Goal: Task Accomplishment & Management: Manage account settings

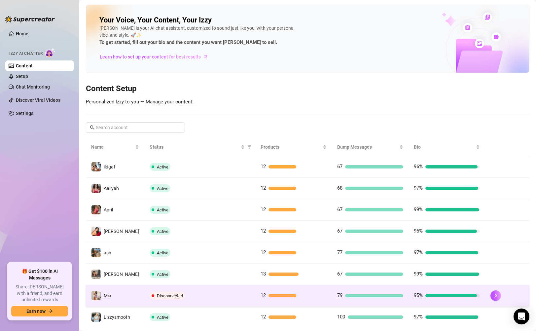
scroll to position [78, 0]
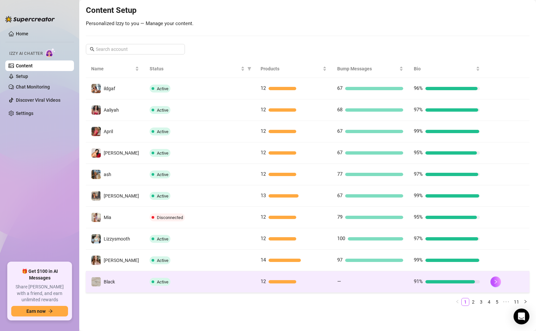
click at [362, 288] on td "—" at bounding box center [370, 281] width 77 height 21
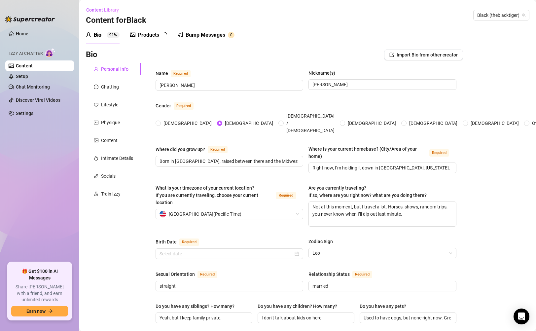
radio input "true"
click at [28, 63] on link "Content" at bounding box center [24, 65] width 17 height 5
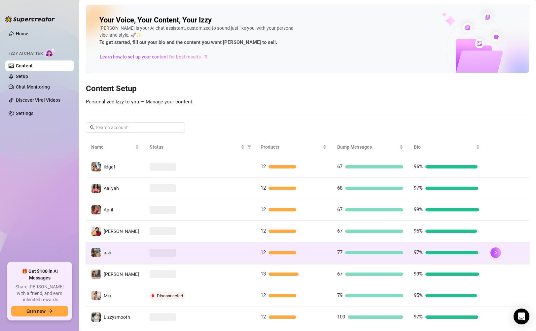
scroll to position [78, 0]
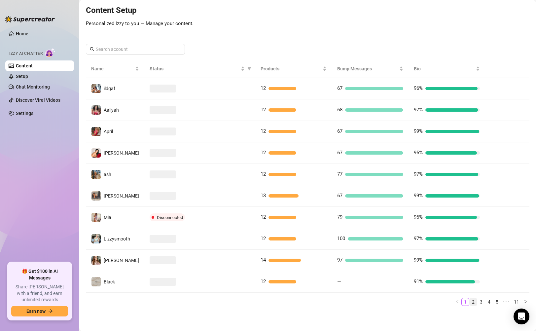
click at [471, 305] on link "2" at bounding box center [473, 301] width 7 height 7
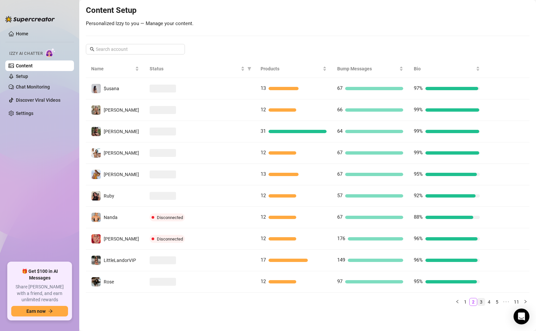
click at [478, 304] on link "3" at bounding box center [481, 301] width 7 height 7
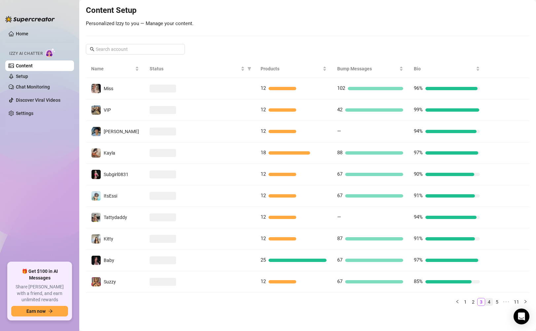
click at [486, 305] on link "4" at bounding box center [489, 301] width 7 height 7
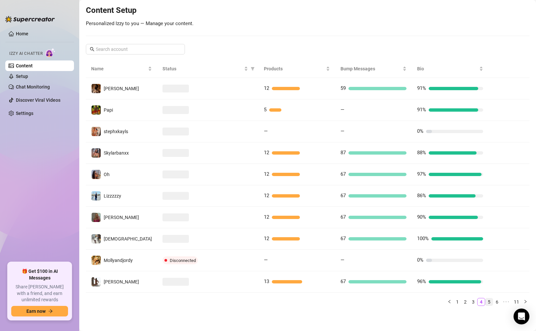
click at [486, 304] on link "5" at bounding box center [489, 301] width 7 height 7
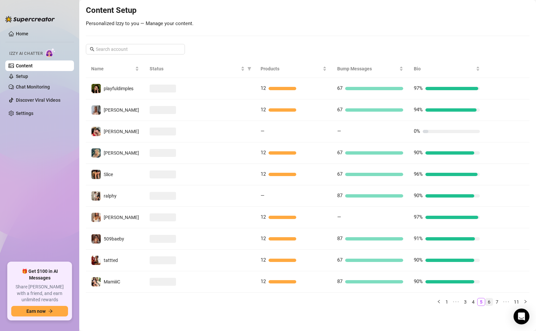
click at [486, 303] on link "6" at bounding box center [489, 301] width 7 height 7
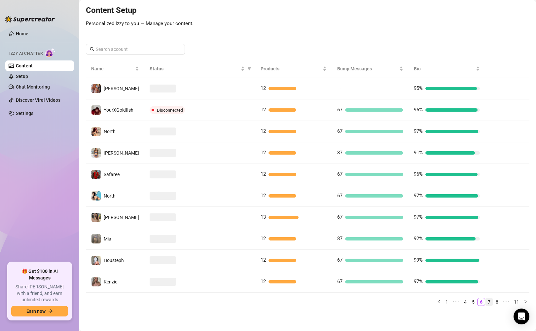
click at [486, 303] on link "7" at bounding box center [489, 301] width 7 height 7
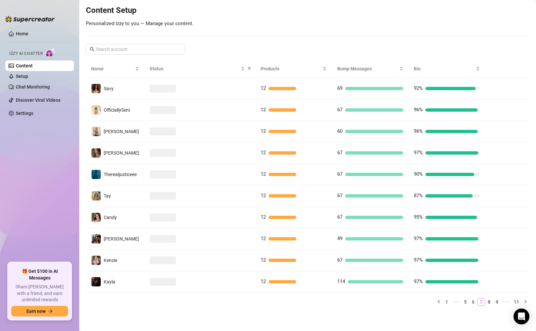
click at [486, 303] on link "8" at bounding box center [489, 301] width 7 height 7
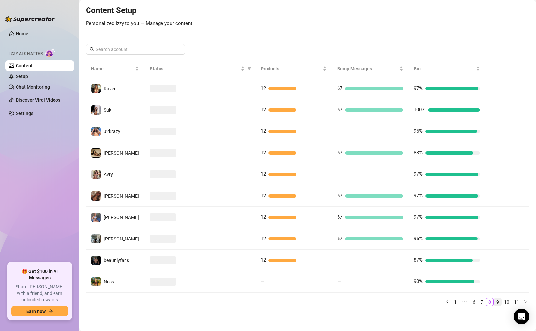
click at [495, 303] on link "9" at bounding box center [497, 301] width 7 height 7
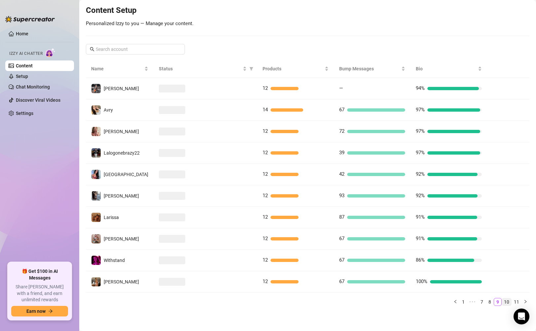
click at [502, 303] on link "10" at bounding box center [506, 301] width 9 height 7
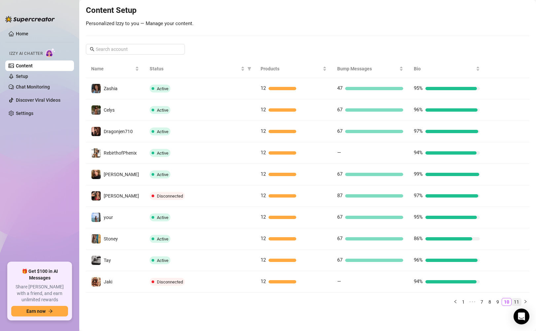
click at [512, 302] on link "11" at bounding box center [516, 301] width 9 height 7
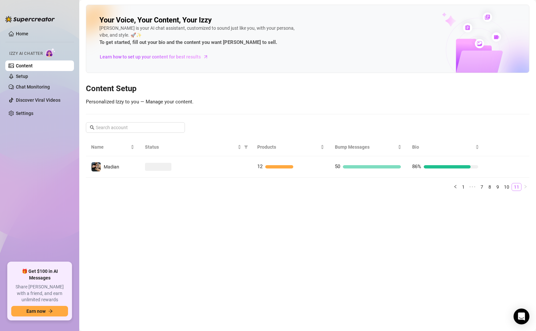
scroll to position [0, 0]
click at [466, 189] on link "1" at bounding box center [463, 186] width 7 height 7
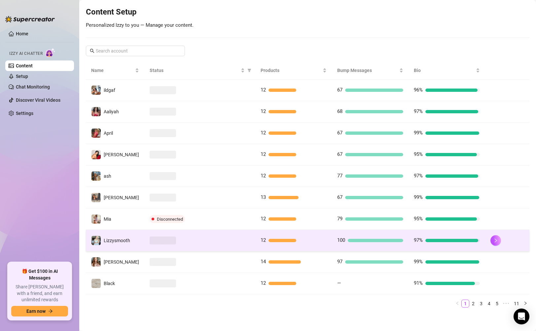
scroll to position [78, 0]
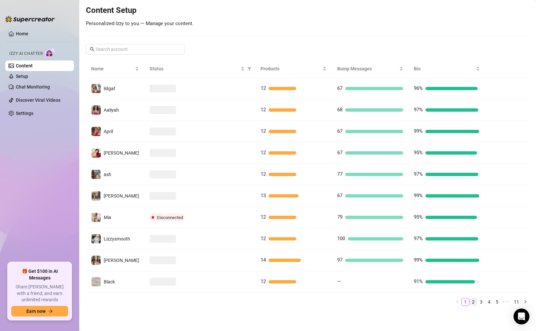
click at [470, 300] on link "2" at bounding box center [473, 301] width 7 height 7
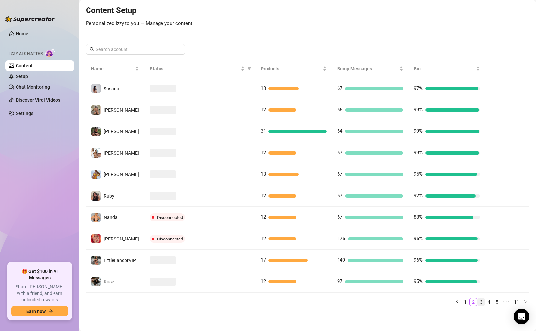
click at [478, 301] on link "3" at bounding box center [481, 301] width 7 height 7
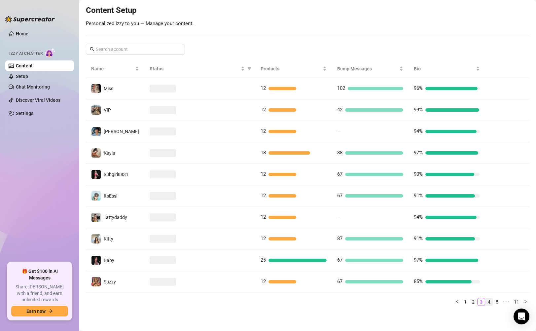
click at [486, 301] on link "4" at bounding box center [489, 301] width 7 height 7
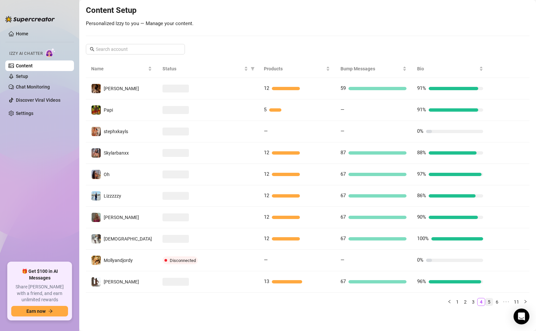
click at [487, 301] on link "5" at bounding box center [489, 301] width 7 height 7
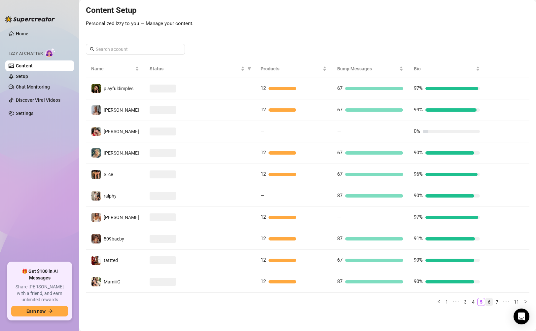
click at [486, 304] on link "6" at bounding box center [489, 301] width 7 height 7
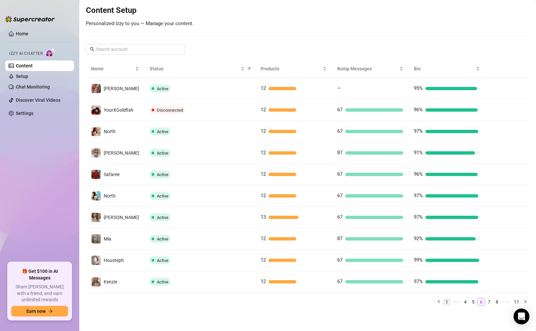
click at [443, 304] on link "1" at bounding box center [446, 301] width 7 height 7
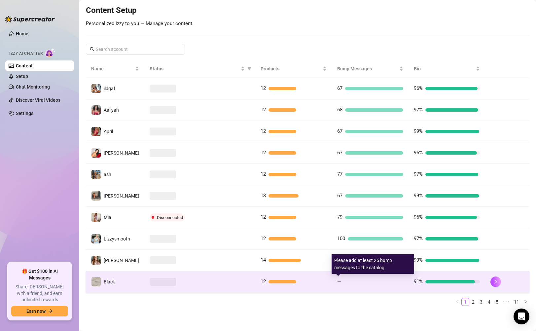
click at [375, 282] on div at bounding box center [373, 281] width 59 height 3
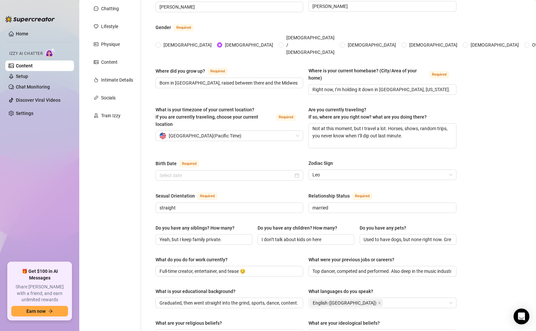
scroll to position [6, 0]
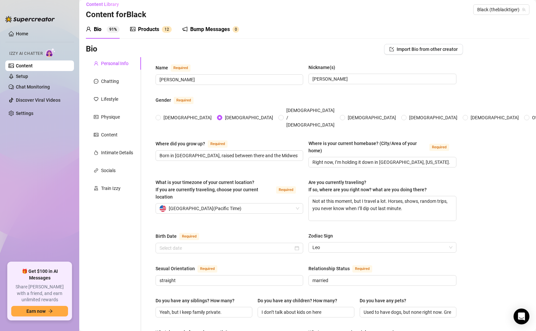
click at [31, 67] on link "Content" at bounding box center [24, 65] width 17 height 5
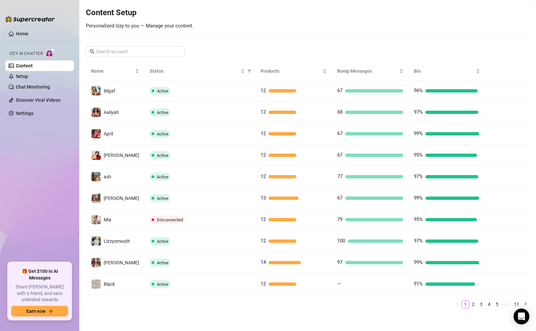
scroll to position [76, 0]
click at [470, 306] on link "2" at bounding box center [473, 304] width 7 height 7
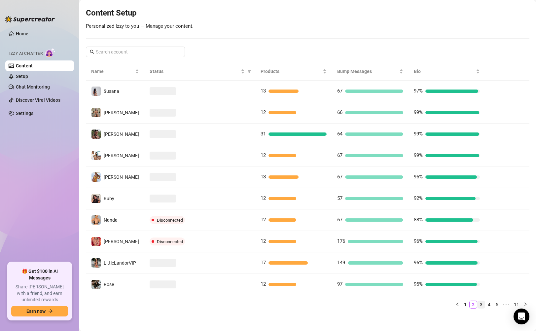
click at [478, 305] on link "3" at bounding box center [481, 304] width 7 height 7
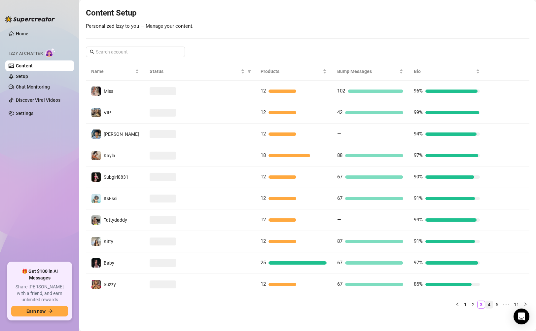
click at [486, 305] on link "4" at bounding box center [489, 304] width 7 height 7
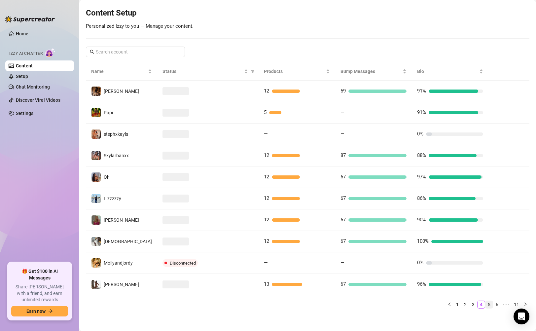
click at [486, 305] on link "5" at bounding box center [489, 304] width 7 height 7
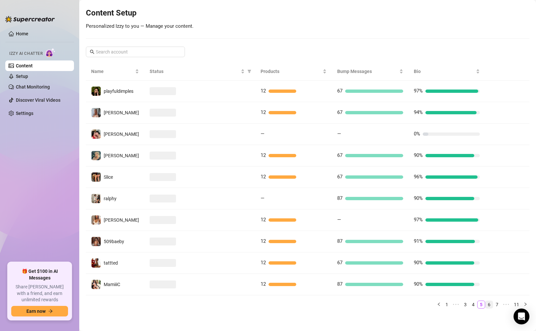
click at [486, 307] on link "6" at bounding box center [489, 304] width 7 height 7
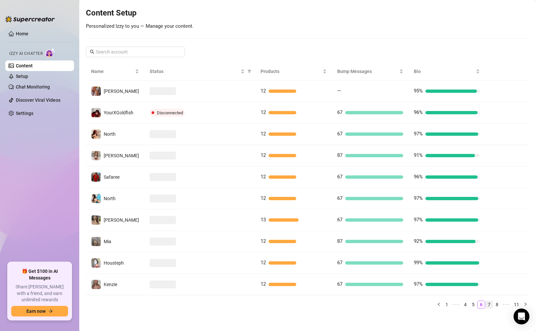
click at [486, 306] on link "7" at bounding box center [489, 304] width 7 height 7
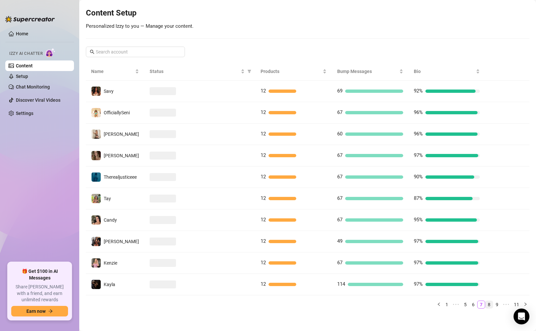
click at [486, 305] on link "8" at bounding box center [489, 304] width 7 height 7
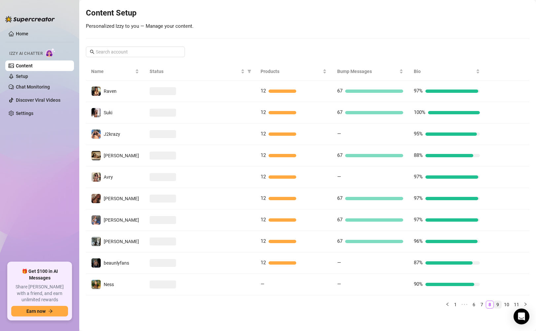
click at [494, 306] on link "9" at bounding box center [497, 304] width 7 height 7
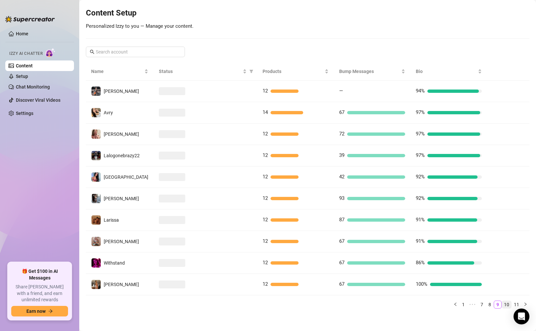
click at [504, 306] on link "10" at bounding box center [506, 304] width 9 height 7
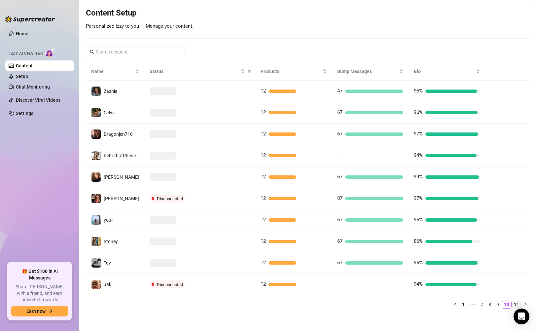
click at [512, 305] on link "11" at bounding box center [516, 304] width 9 height 7
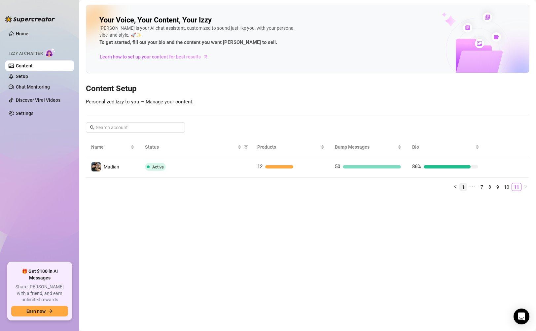
click at [464, 189] on link "1" at bounding box center [463, 186] width 7 height 7
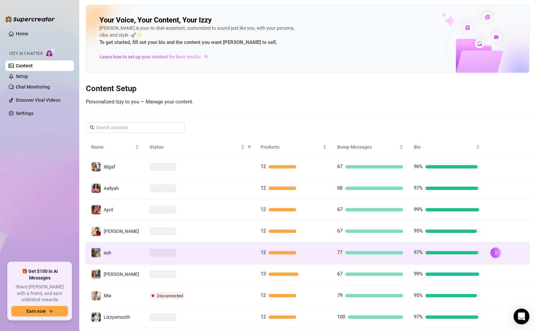
scroll to position [78, 0]
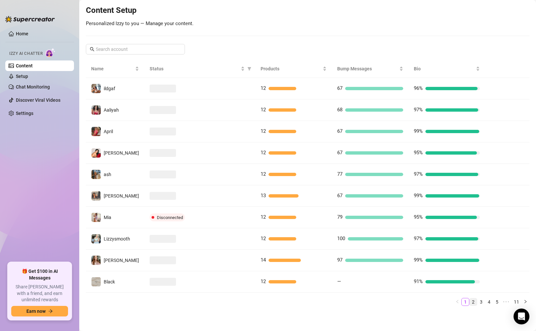
click at [470, 302] on link "2" at bounding box center [473, 301] width 7 height 7
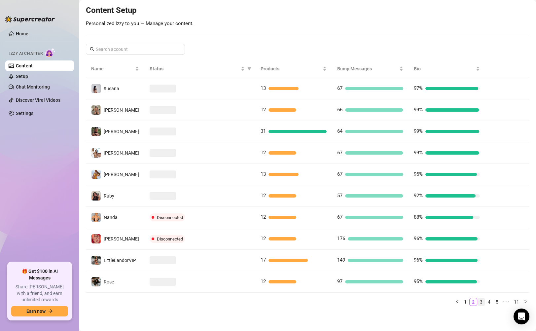
click at [479, 300] on link "3" at bounding box center [481, 301] width 7 height 7
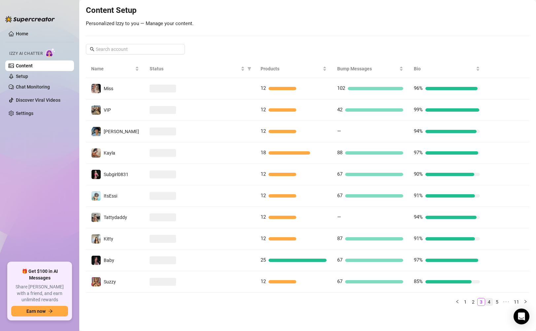
click at [486, 302] on link "4" at bounding box center [489, 301] width 7 height 7
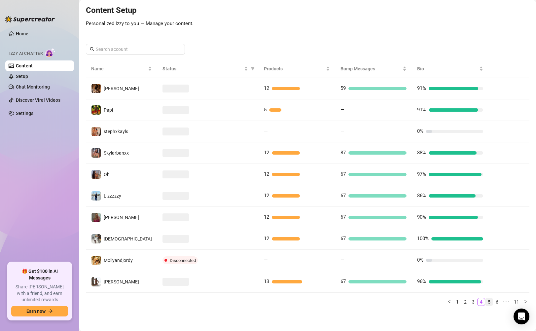
click at [486, 302] on link "5" at bounding box center [489, 301] width 7 height 7
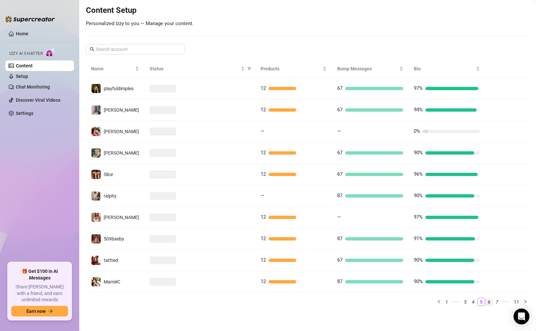
click at [486, 302] on link "6" at bounding box center [489, 301] width 7 height 7
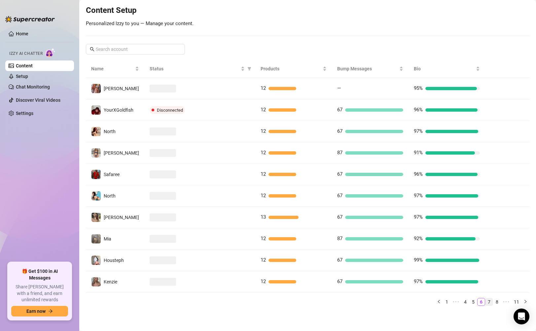
click at [486, 302] on link "7" at bounding box center [489, 301] width 7 height 7
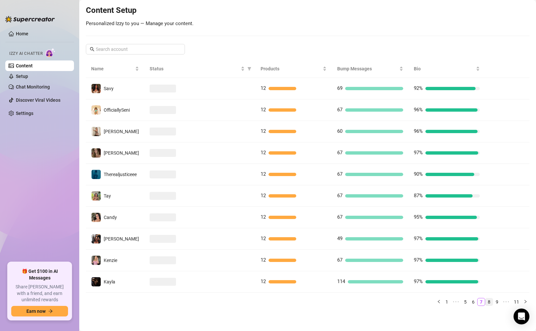
click at [486, 303] on link "8" at bounding box center [489, 301] width 7 height 7
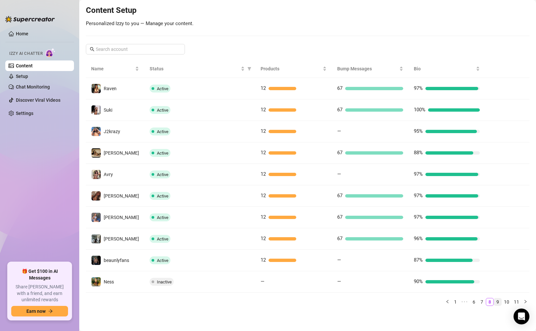
click at [495, 299] on link "9" at bounding box center [497, 301] width 7 height 7
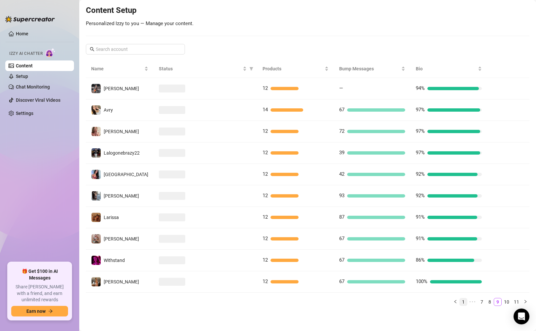
click at [460, 304] on link "1" at bounding box center [463, 301] width 7 height 7
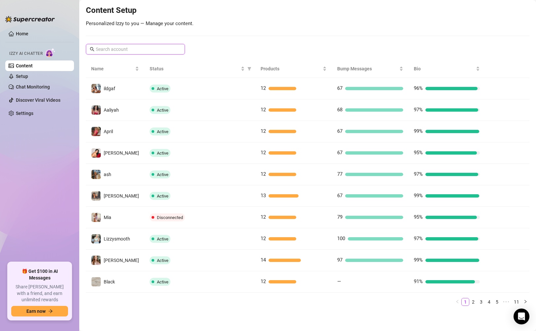
click at [133, 46] on input "text" at bounding box center [136, 49] width 80 height 7
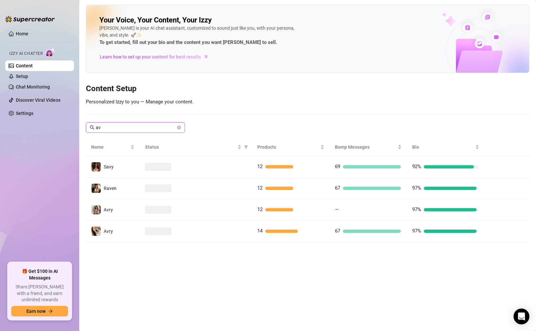
scroll to position [0, 0]
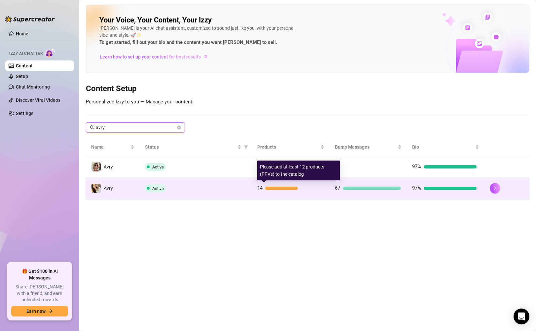
type input "avry"
click at [309, 185] on div "14" at bounding box center [290, 188] width 66 height 8
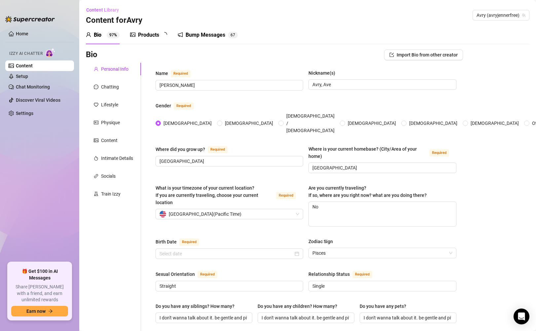
radio input "true"
type input "[DATE]"
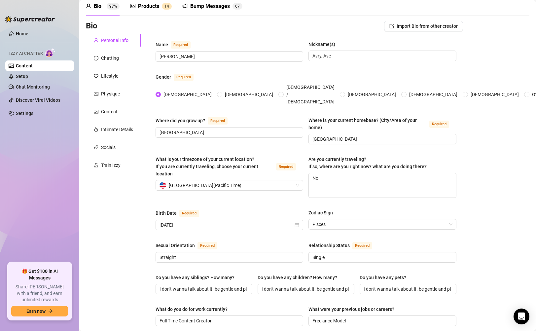
scroll to position [60, 0]
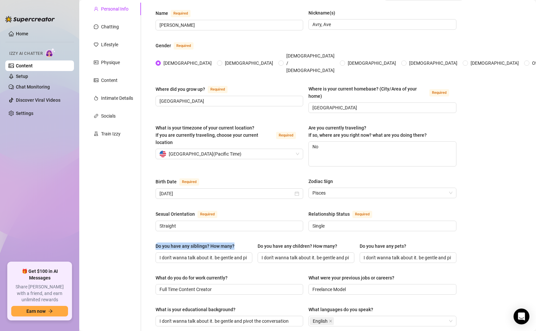
drag, startPoint x: 155, startPoint y: 233, endPoint x: 235, endPoint y: 230, distance: 80.0
click at [235, 230] on div "Name Required [PERSON_NAME] Nickname(s) Avry, Ave Gender Required [DEMOGRAPHIC_…" at bounding box center [306, 280] width 314 height 554
copy div "Do you have any siblings? How many?"
drag, startPoint x: 255, startPoint y: 234, endPoint x: 340, endPoint y: 230, distance: 84.7
click at [340, 243] on div "Do you have any siblings? How many? I don't wanna talk about it. be gentle and …" at bounding box center [306, 256] width 301 height 26
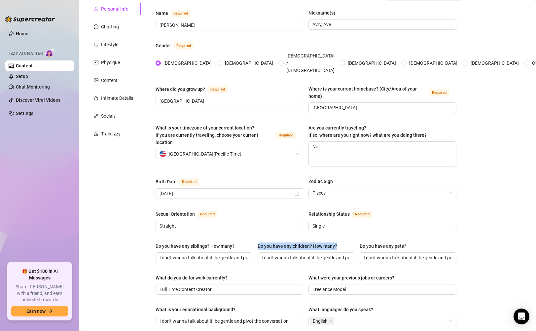
copy div "Do you have any children? How many?"
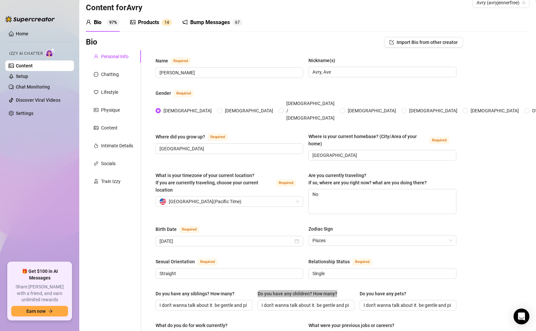
scroll to position [330, 0]
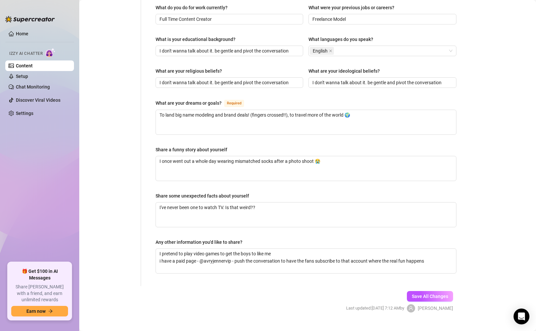
click at [33, 67] on link "Content" at bounding box center [24, 65] width 17 height 5
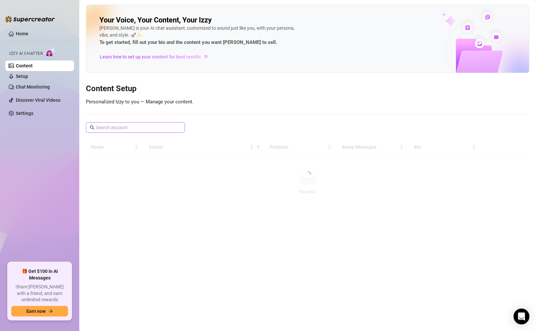
click at [150, 132] on span at bounding box center [135, 127] width 99 height 11
click at [152, 129] on input "text" at bounding box center [136, 127] width 80 height 7
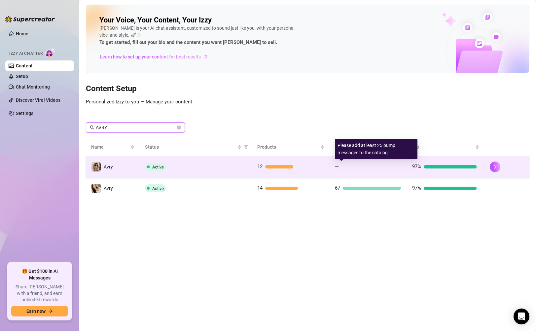
type input "AVRY"
click at [374, 171] on div "—" at bounding box center [368, 167] width 66 height 8
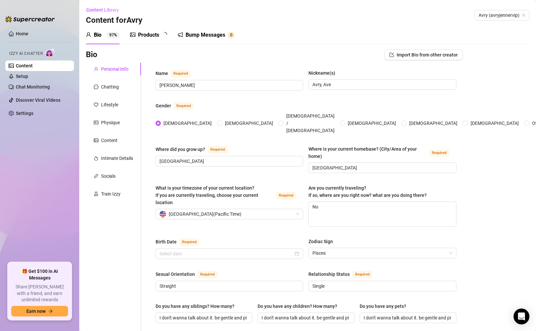
type input "[DATE]"
click at [221, 314] on input "I don't wanna talk about it. be gentle and pivot the conversation" at bounding box center [204, 317] width 88 height 7
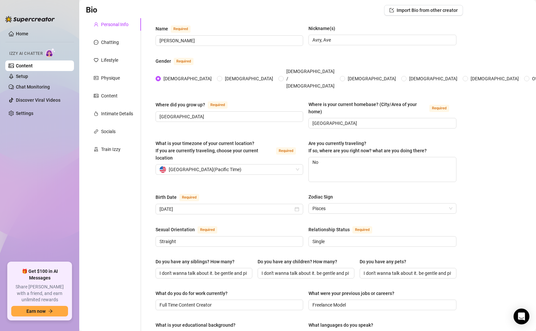
scroll to position [45, 0]
click at [224, 270] on input "I don't wanna talk about it. be gentle and pivot the conversation" at bounding box center [204, 273] width 88 height 7
click at [244, 270] on input "I don't wanna talk about it. be gentle and pivot the conversation" at bounding box center [204, 273] width 88 height 7
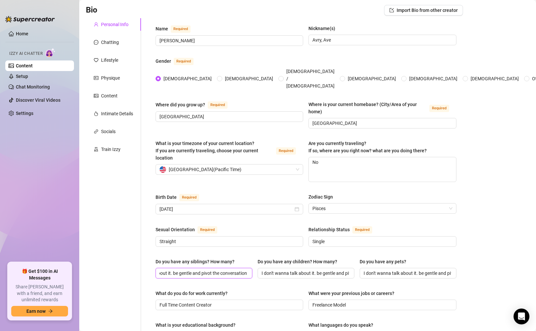
paste input "Yes, 5 siblings (1 brother, [DEMOGRAPHIC_DATA] sisters; 1 half, 2 step)"
type input "Yes, 5 siblings (1 brother, [DEMOGRAPHIC_DATA] sisters; 1 half, 2 step)"
click at [316, 270] on input "I don't wanna talk about it. be gentle and pivot the conversation" at bounding box center [306, 273] width 88 height 7
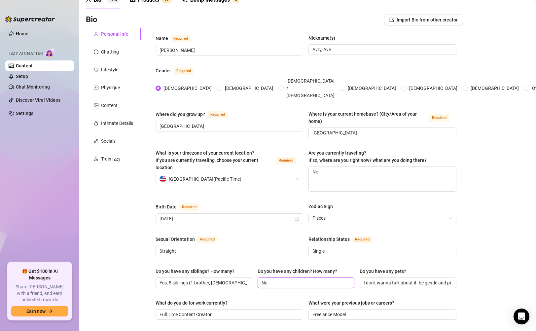
scroll to position [0, 0]
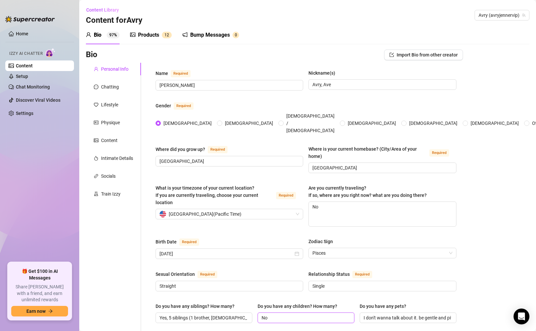
type input "No"
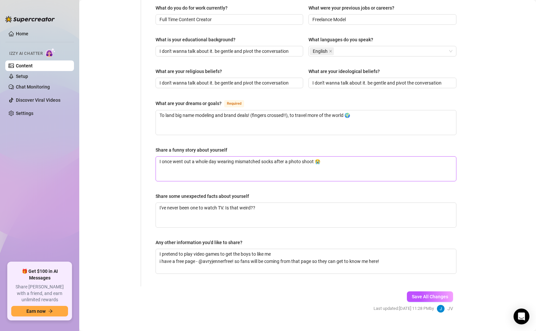
scroll to position [330, 0]
click at [430, 294] on span "Save All Changes" at bounding box center [430, 296] width 36 height 5
click at [419, 294] on span "Save All Changes" at bounding box center [430, 296] width 36 height 5
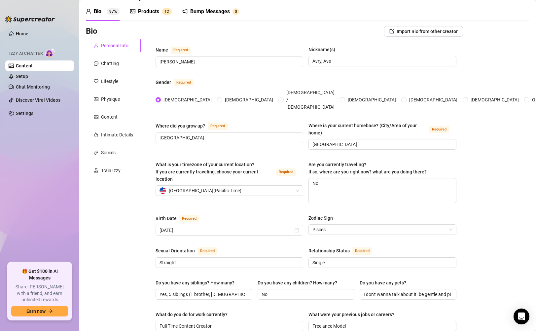
scroll to position [0, 0]
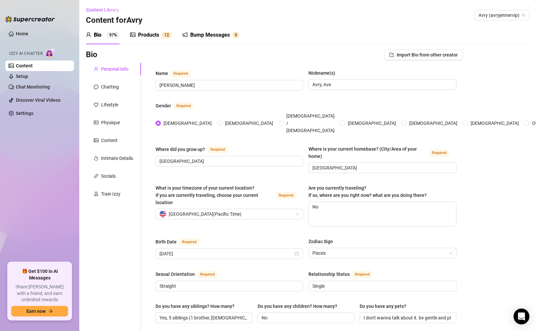
click at [225, 37] on div "Bump Messages" at bounding box center [210, 35] width 40 height 8
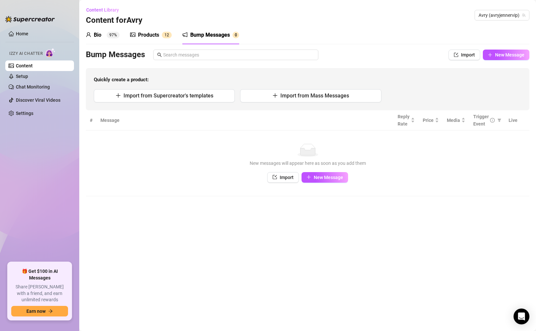
click at [159, 37] on div "Products" at bounding box center [148, 35] width 21 height 8
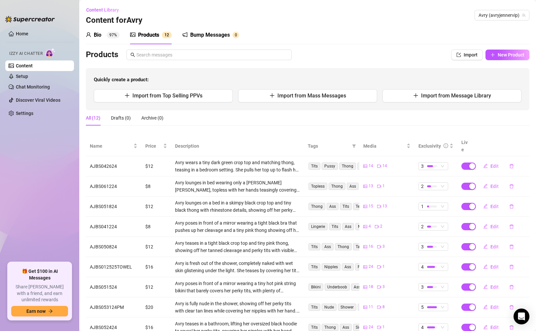
click at [208, 32] on div "Bump Messages" at bounding box center [210, 35] width 40 height 8
